Goal: Task Accomplishment & Management: Complete application form

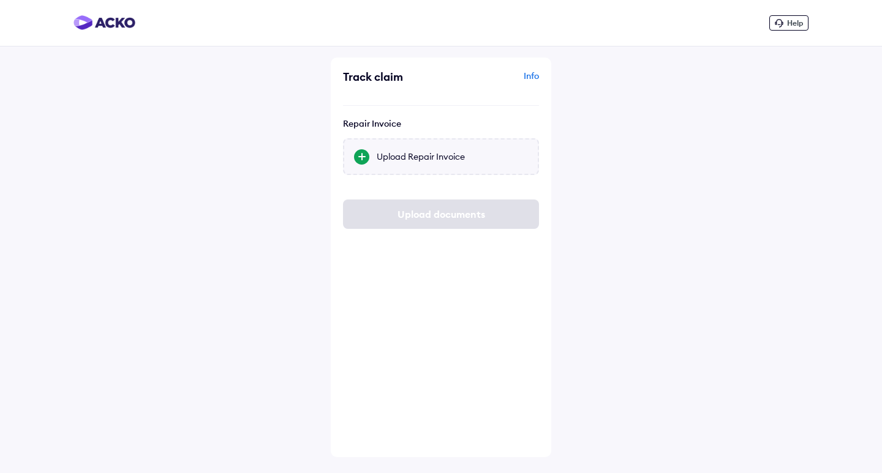
click at [417, 162] on div "Upload Repair Invoice" at bounding box center [452, 157] width 151 height 12
click at [0, 0] on input "Upload Repair Invoice" at bounding box center [0, 0] width 0 height 0
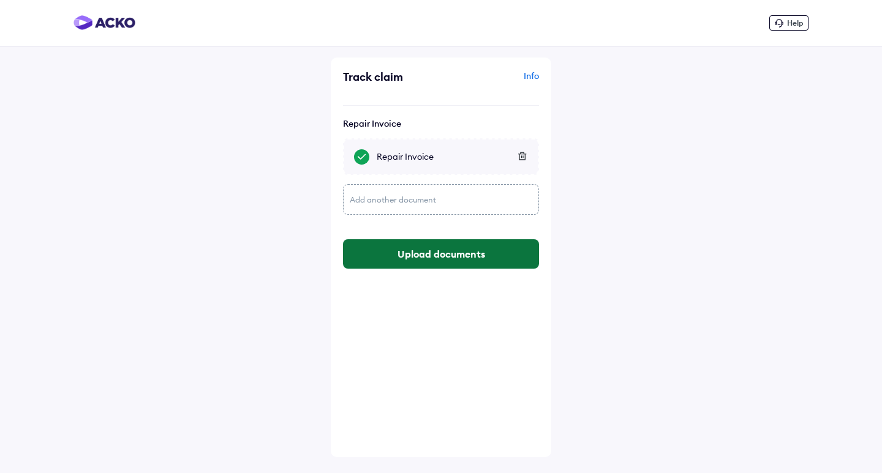
click at [425, 258] on button "Upload documents" at bounding box center [441, 253] width 196 height 29
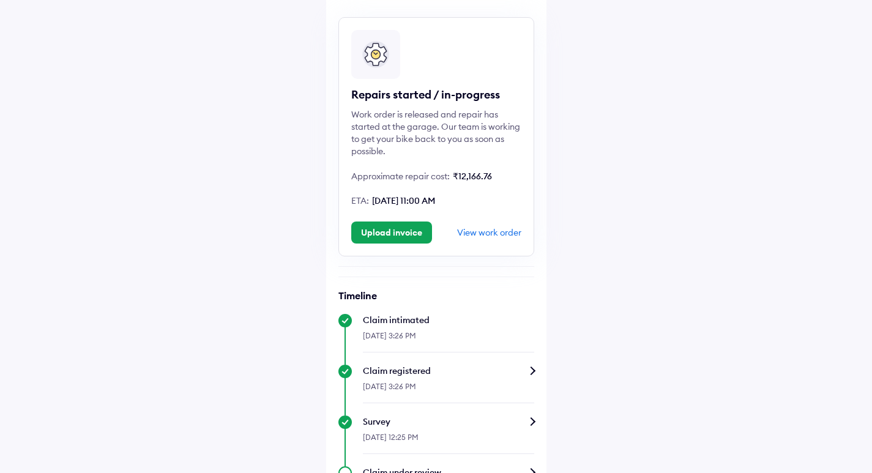
scroll to position [77, 0]
click at [386, 237] on button "Upload invoice" at bounding box center [391, 233] width 81 height 22
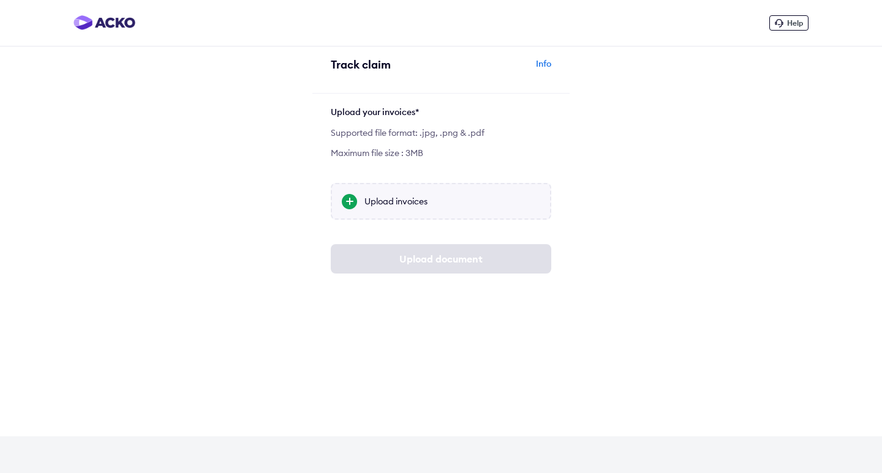
click at [395, 208] on div "Upload invoices" at bounding box center [441, 201] width 220 height 37
click at [0, 0] on input "Upload invoices" at bounding box center [0, 0] width 0 height 0
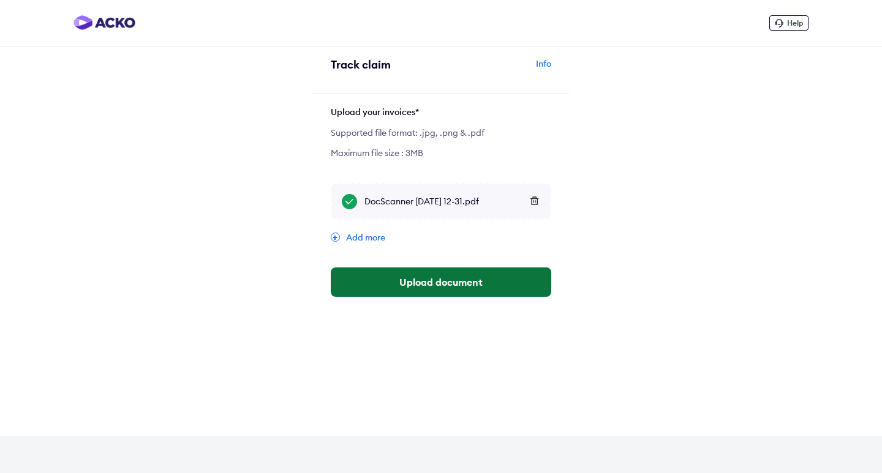
click at [433, 285] on button "Upload document" at bounding box center [441, 282] width 220 height 29
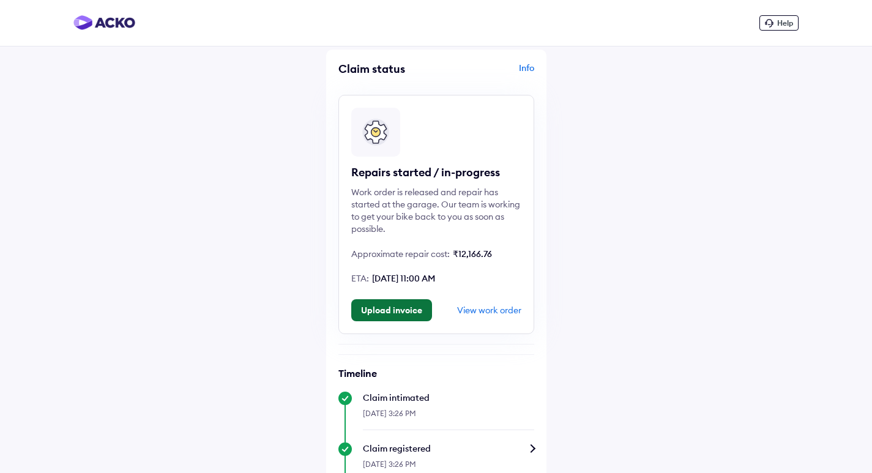
click at [391, 310] on button "Upload invoice" at bounding box center [391, 310] width 81 height 22
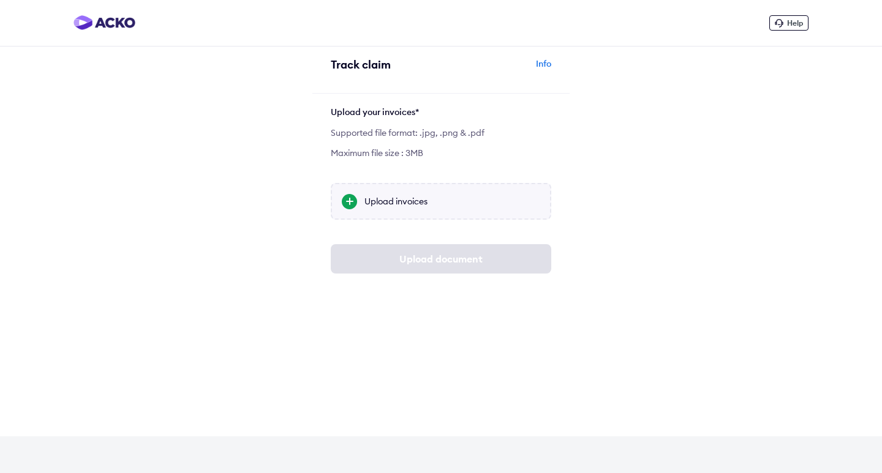
click at [415, 207] on div "Upload invoices" at bounding box center [452, 201] width 176 height 12
click at [0, 0] on input "Upload invoices" at bounding box center [0, 0] width 0 height 0
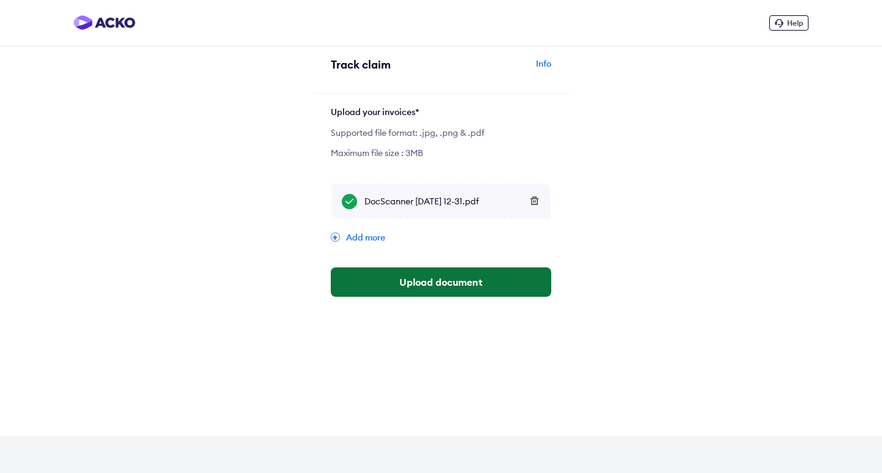
click at [429, 278] on button "Upload document" at bounding box center [441, 282] width 220 height 29
